Goal: Task Accomplishment & Management: Manage account settings

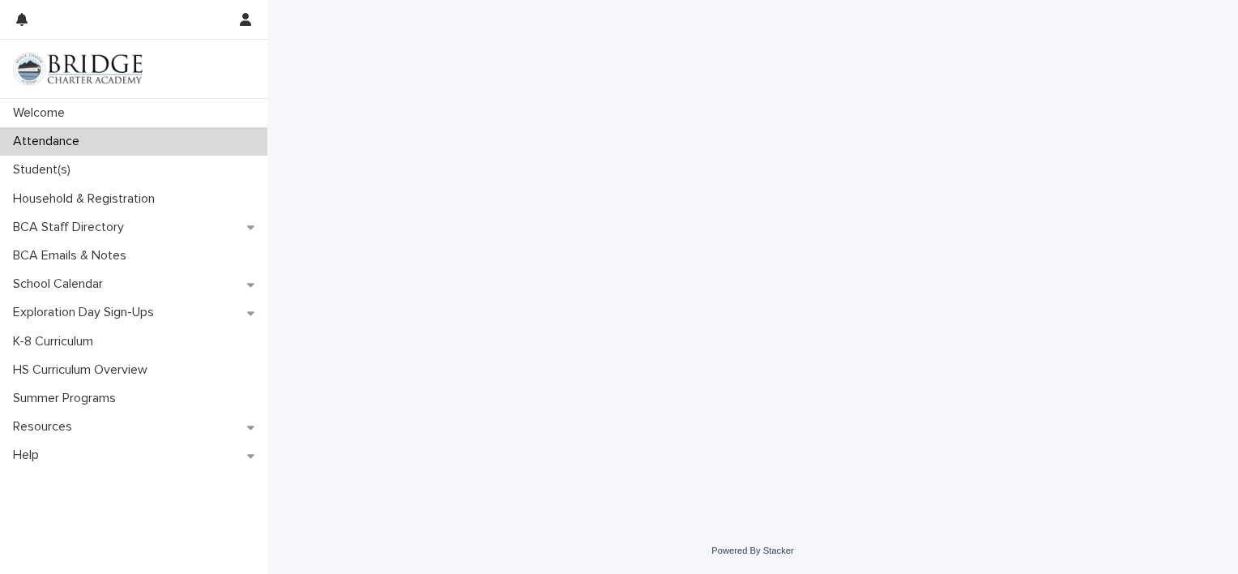
click at [84, 143] on p "Attendance" at bounding box center [49, 141] width 86 height 15
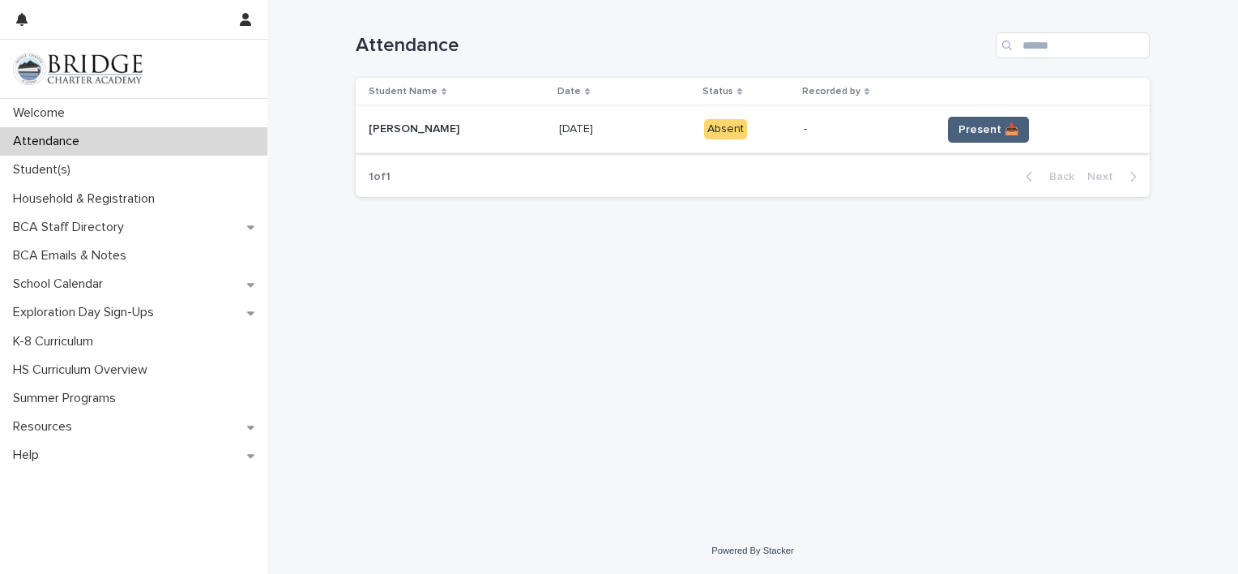
click at [981, 137] on button "Present 📥" at bounding box center [988, 130] width 81 height 26
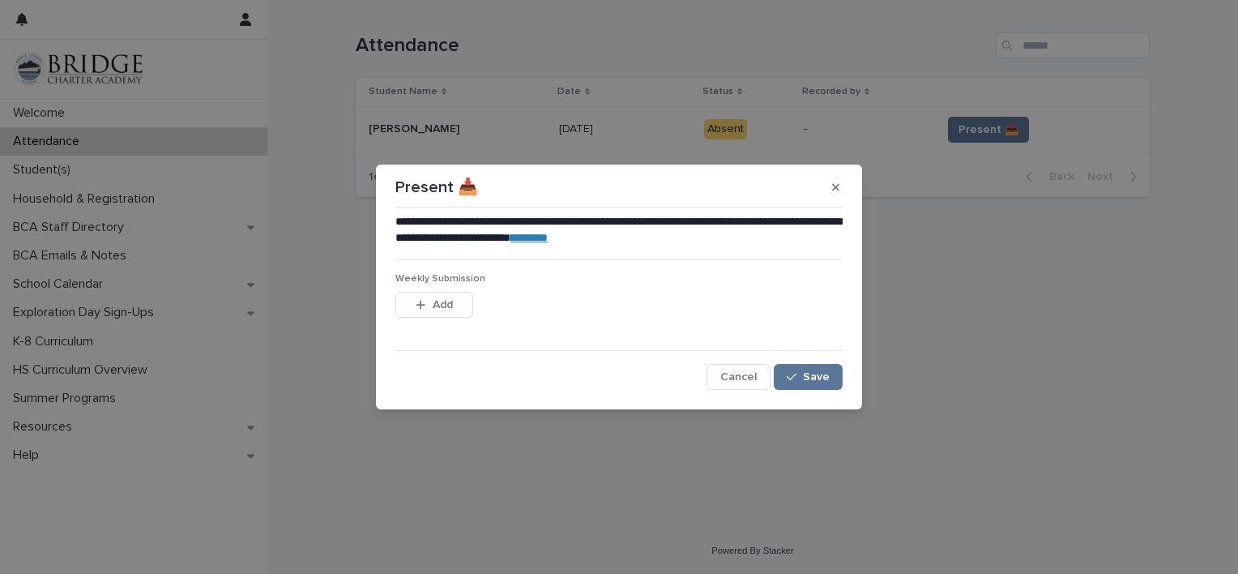
click at [548, 243] on link "********" at bounding box center [529, 237] width 37 height 11
click at [427, 307] on div "button" at bounding box center [424, 304] width 16 height 11
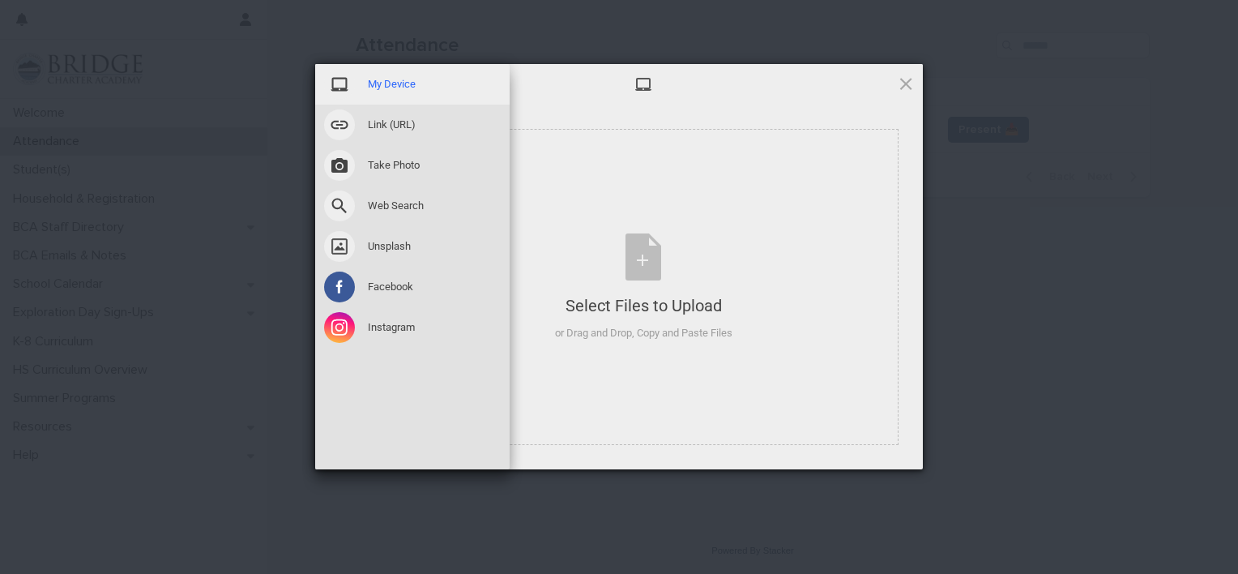
click at [348, 84] on span at bounding box center [339, 84] width 31 height 31
click at [361, 78] on div "My Device" at bounding box center [412, 84] width 194 height 41
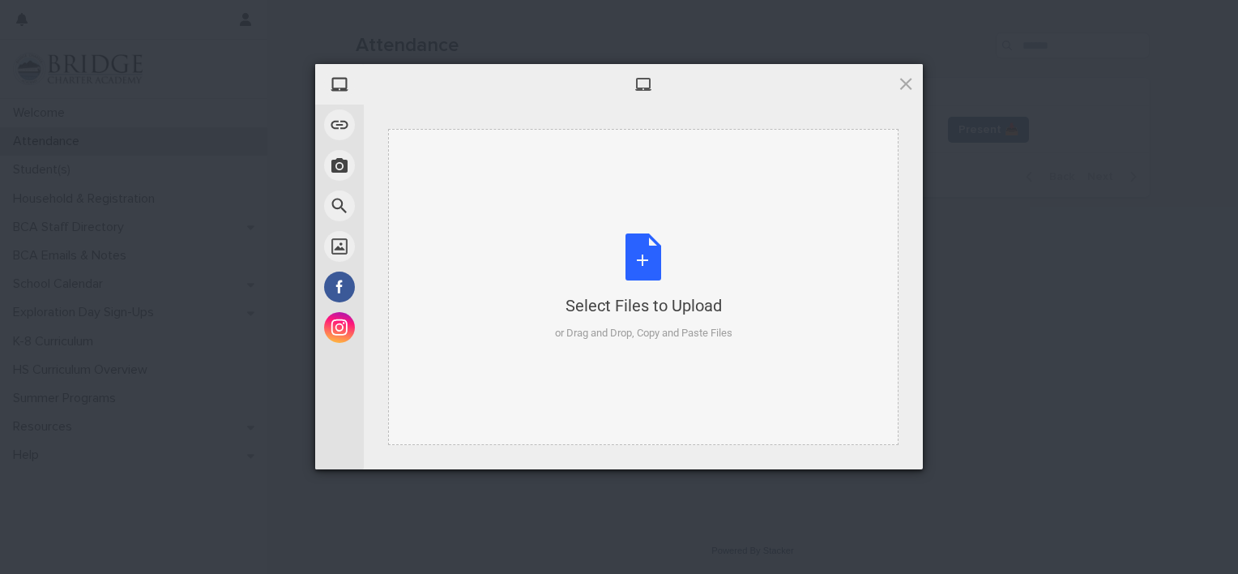
click at [652, 266] on div "Select Files to Upload or Drag and Drop, Copy and Paste Files" at bounding box center [643, 287] width 177 height 108
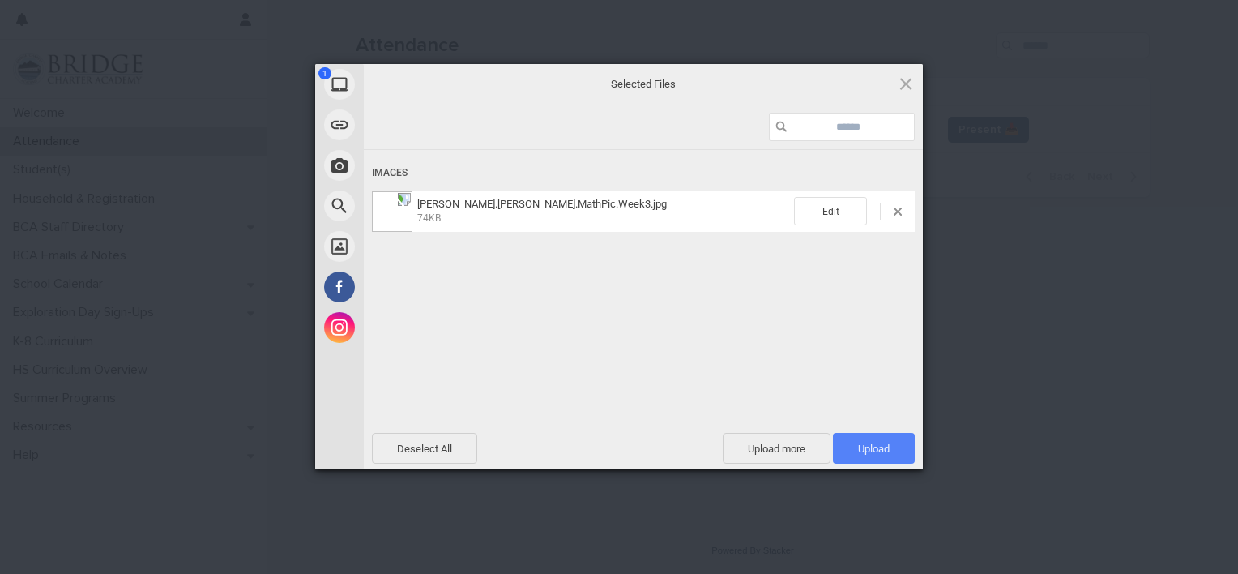
click at [888, 444] on span "Upload 1" at bounding box center [874, 448] width 32 height 12
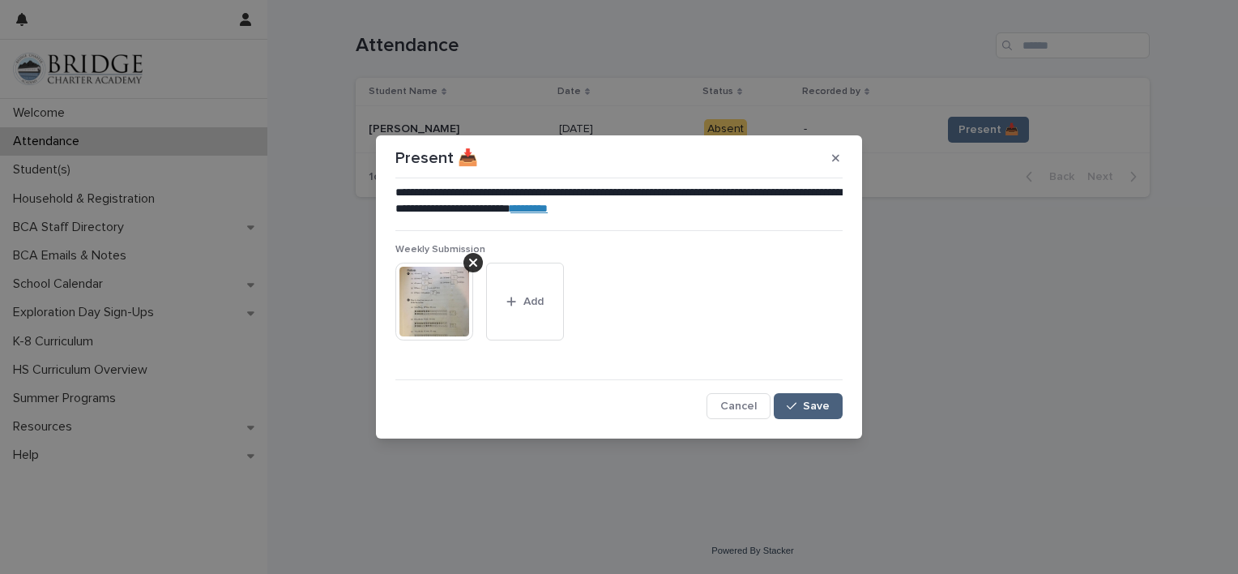
click at [821, 408] on span "Save" at bounding box center [816, 405] width 27 height 11
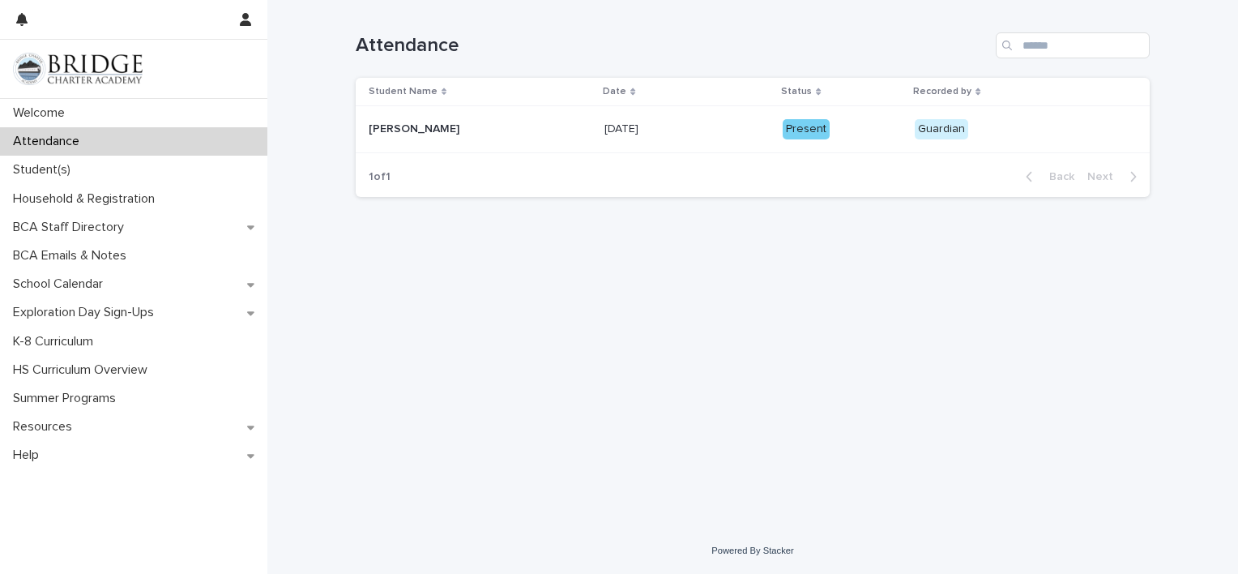
click at [33, 143] on p "Attendance" at bounding box center [49, 141] width 86 height 15
